Goal: Information Seeking & Learning: Learn about a topic

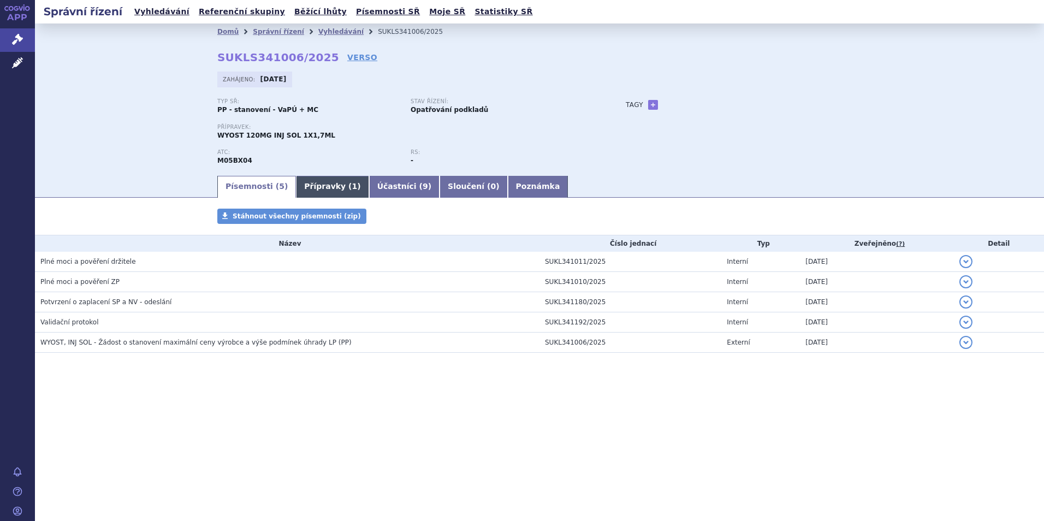
click at [329, 189] on link "Přípravky ( 1 )" at bounding box center [332, 187] width 73 height 22
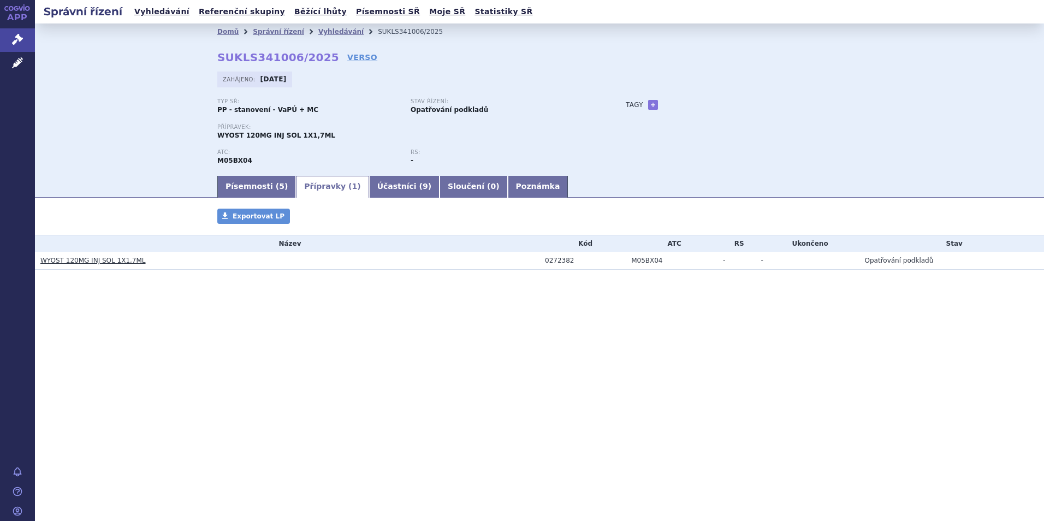
click at [95, 264] on link "WYOST 120MG INJ SOL 1X1,7ML" at bounding box center [92, 261] width 105 height 8
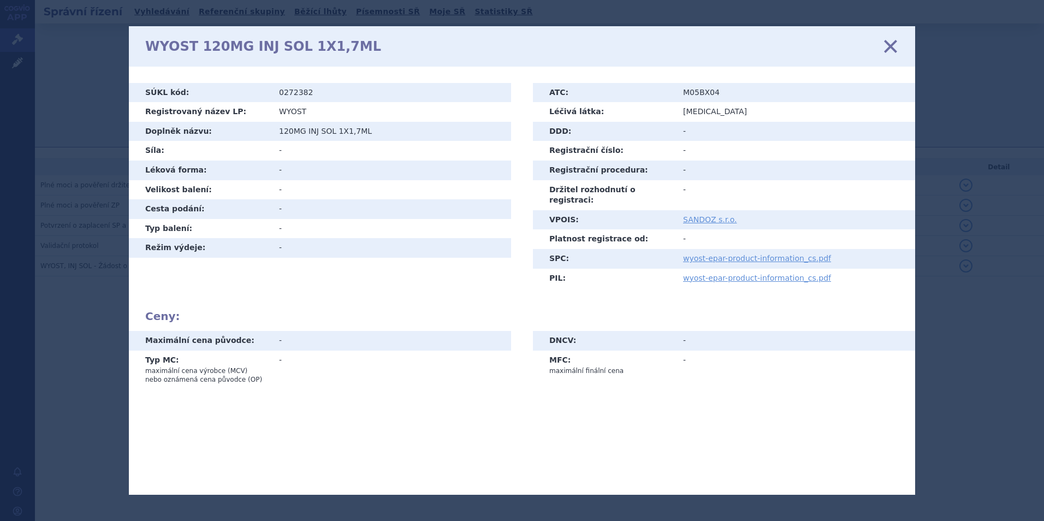
click at [885, 51] on icon at bounding box center [890, 45] width 23 height 23
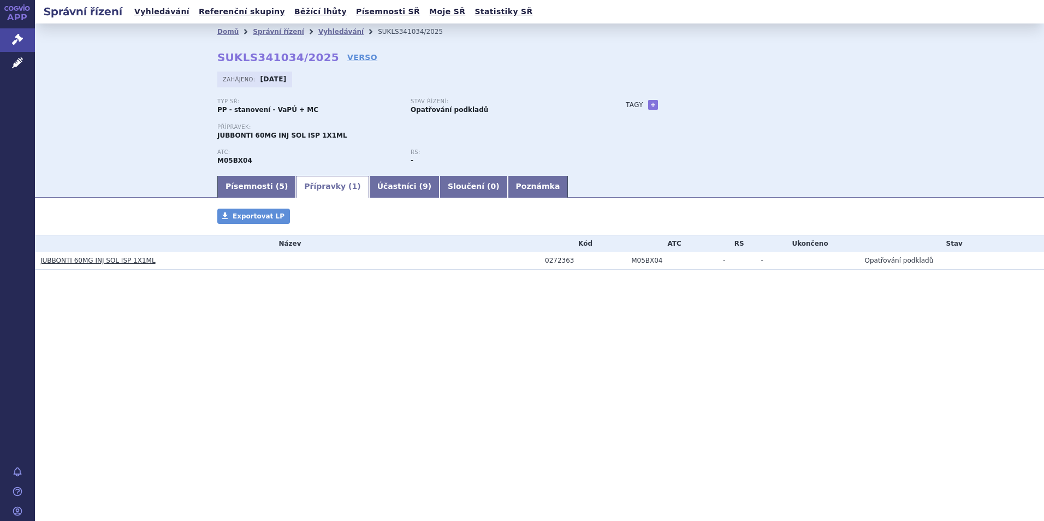
click at [99, 258] on link "JUBBONTI 60MG INJ SOL ISP 1X1ML" at bounding box center [97, 261] width 115 height 8
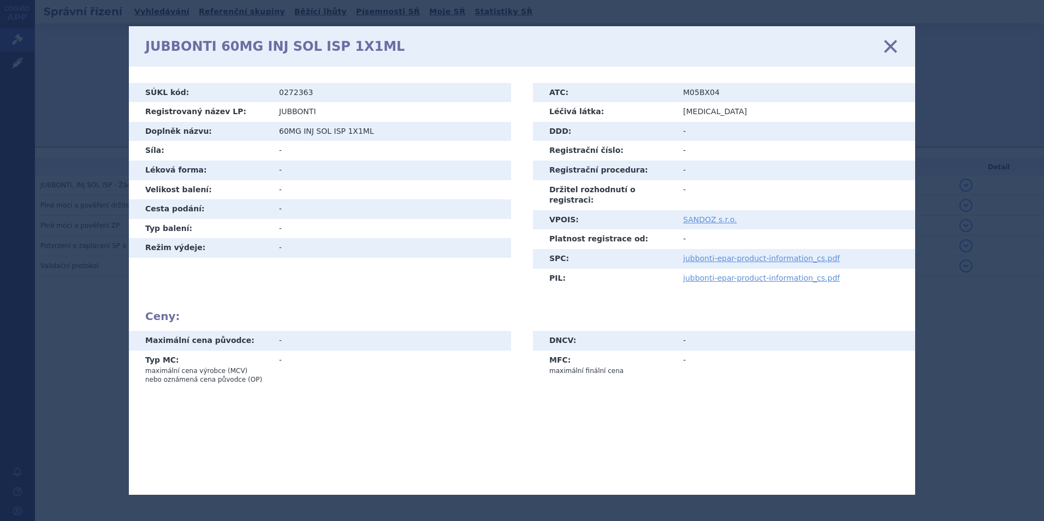
click at [890, 44] on icon at bounding box center [890, 45] width 23 height 23
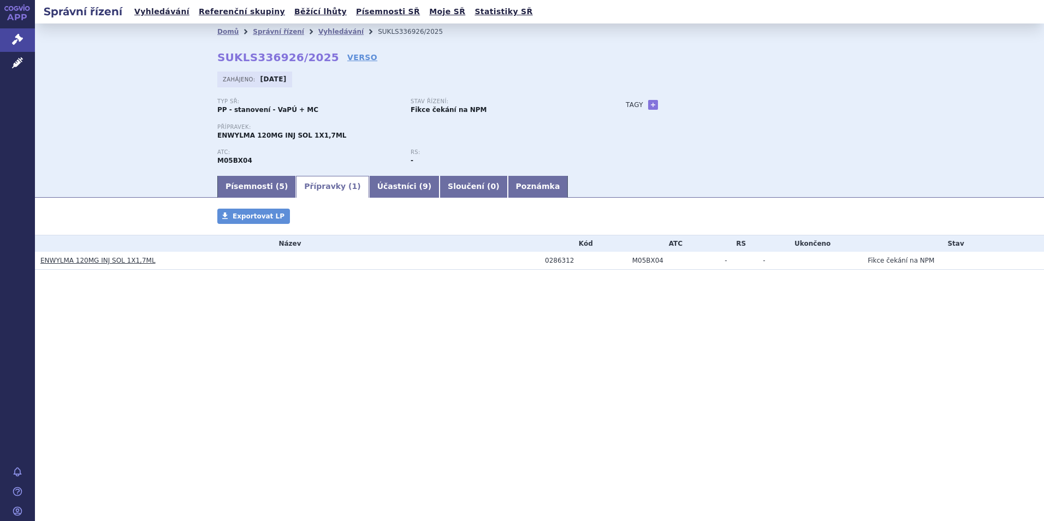
click at [73, 258] on link "ENWYLMA 120MG INJ SOL 1X1,7ML" at bounding box center [97, 261] width 115 height 8
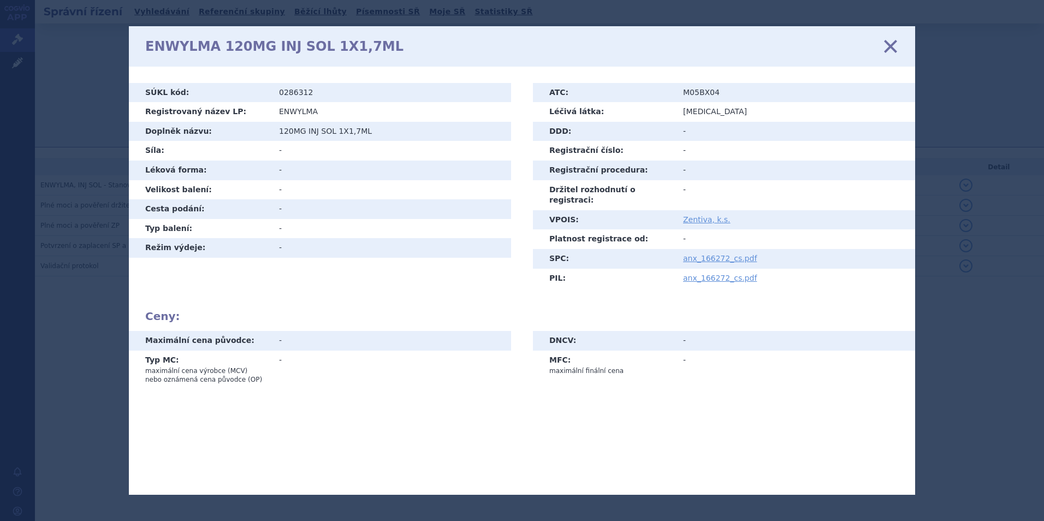
click at [889, 47] on icon at bounding box center [890, 45] width 23 height 23
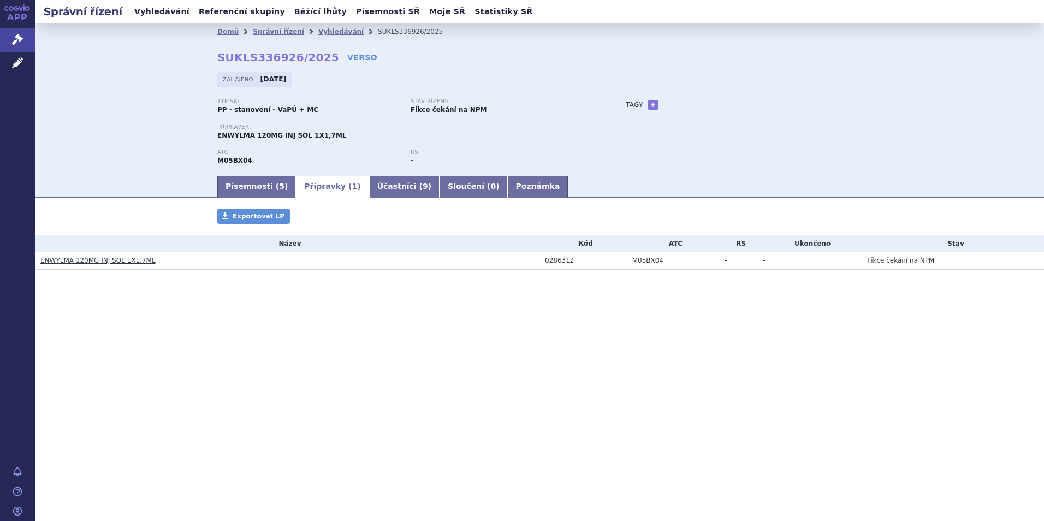
click at [166, 15] on link "Vyhledávání" at bounding box center [162, 11] width 62 height 15
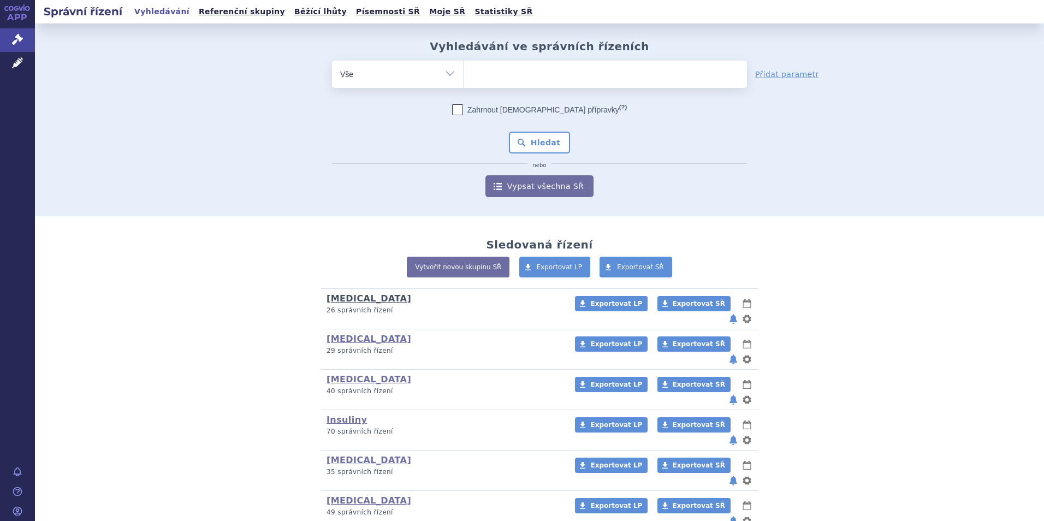
click at [330, 302] on link "[MEDICAL_DATA]" at bounding box center [368, 298] width 85 height 10
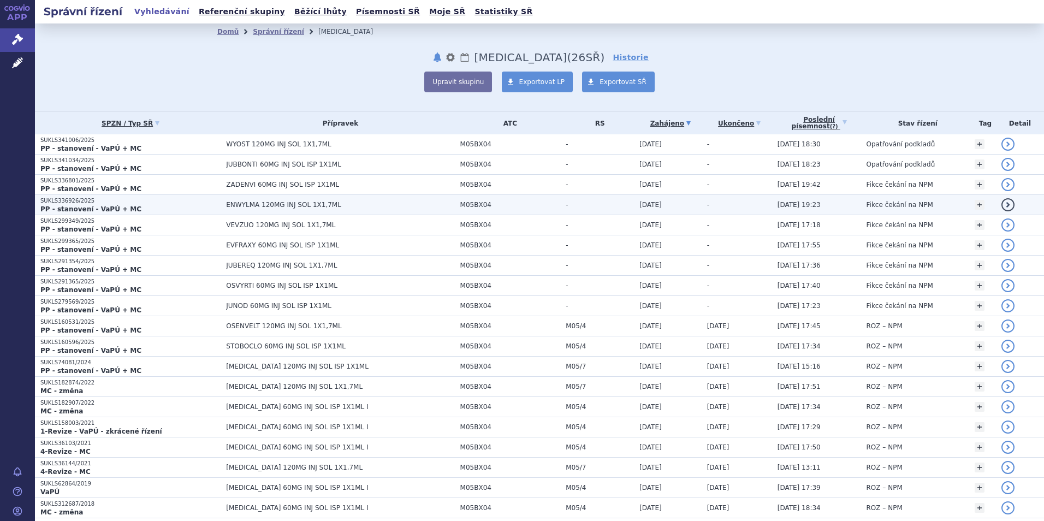
click at [232, 206] on span "ENWYLMA 120MG INJ SOL 1X1,7ML" at bounding box center [340, 205] width 228 height 8
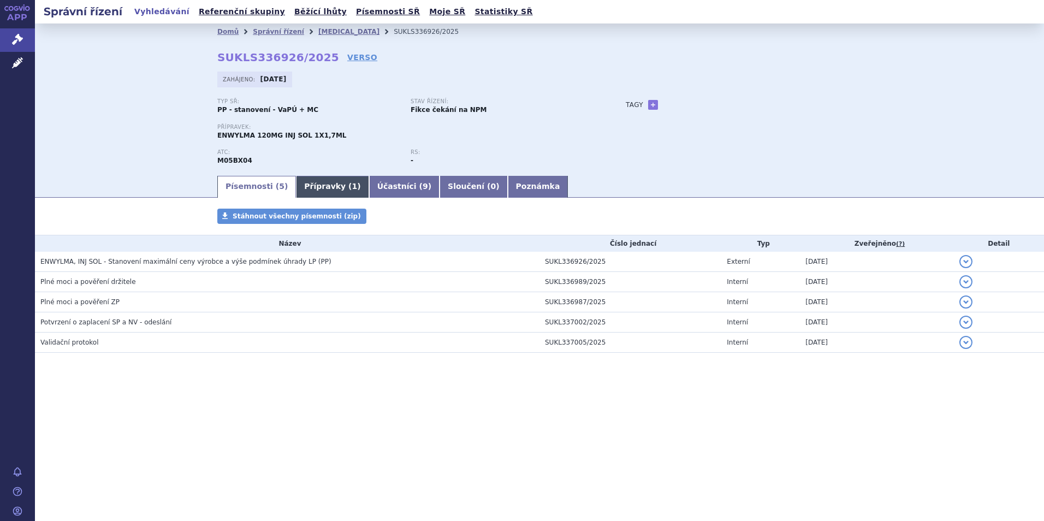
click at [314, 186] on link "Přípravky ( 1 )" at bounding box center [332, 187] width 73 height 22
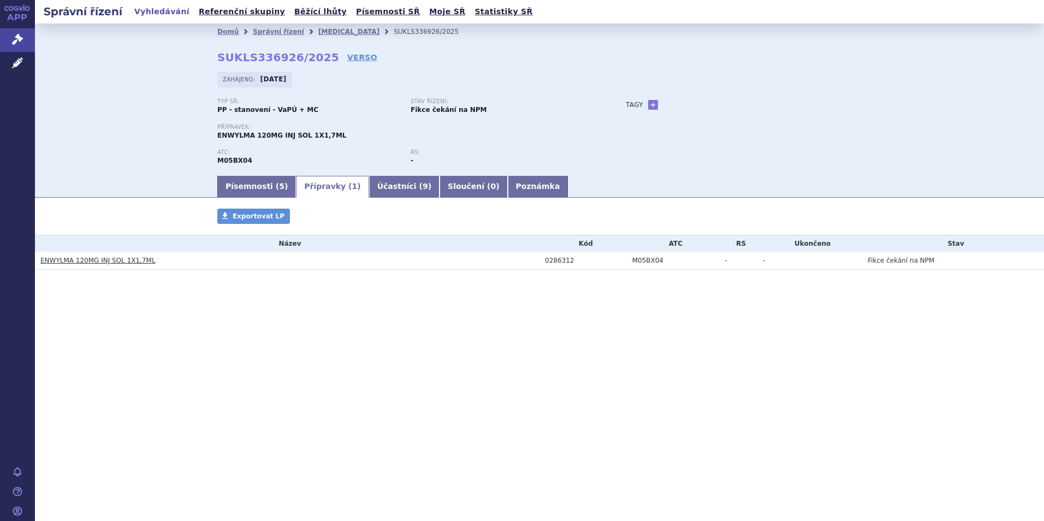
click at [84, 259] on link "ENWYLMA 120MG INJ SOL 1X1,7ML" at bounding box center [97, 261] width 115 height 8
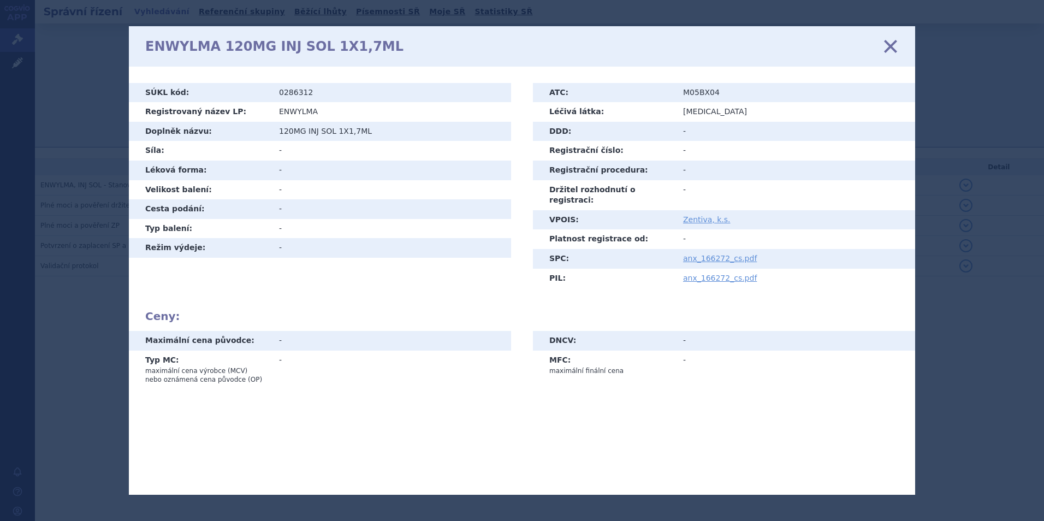
click at [891, 40] on icon at bounding box center [890, 45] width 23 height 23
